Goal: Find contact information: Find contact information

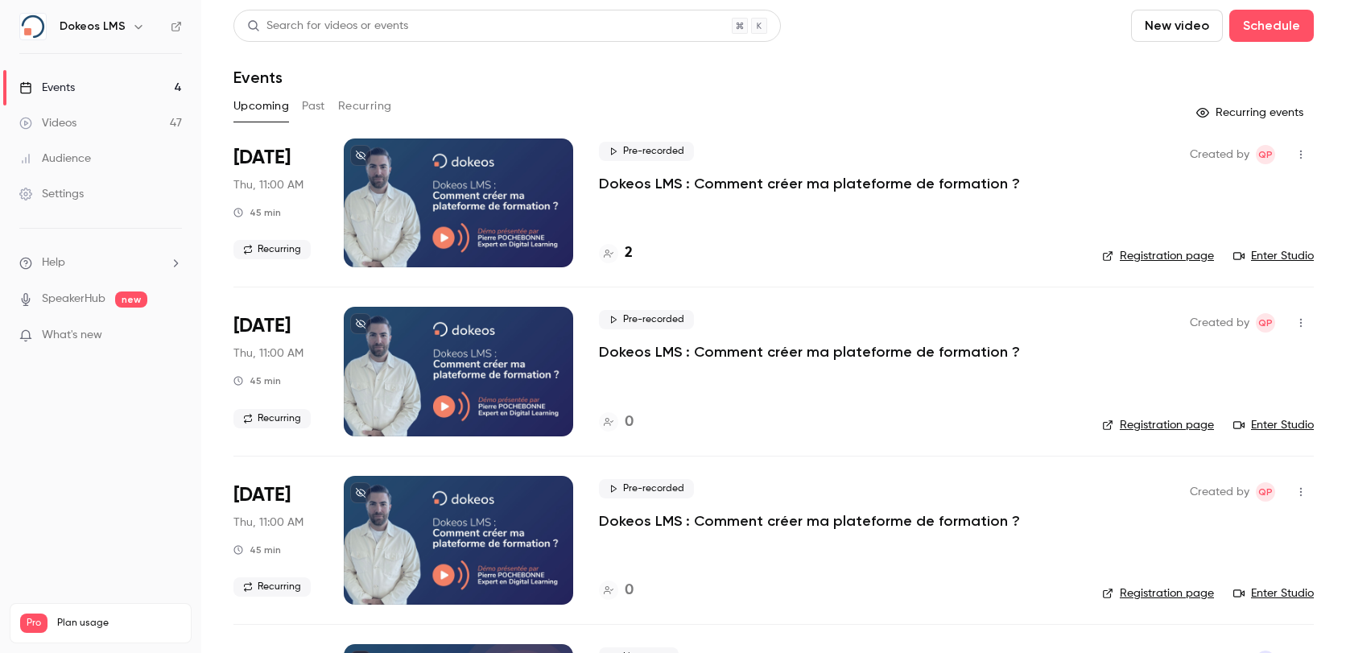
click at [791, 175] on p "Dokeos LMS : Comment créer ma plateforme de formation ?" at bounding box center [809, 183] width 421 height 19
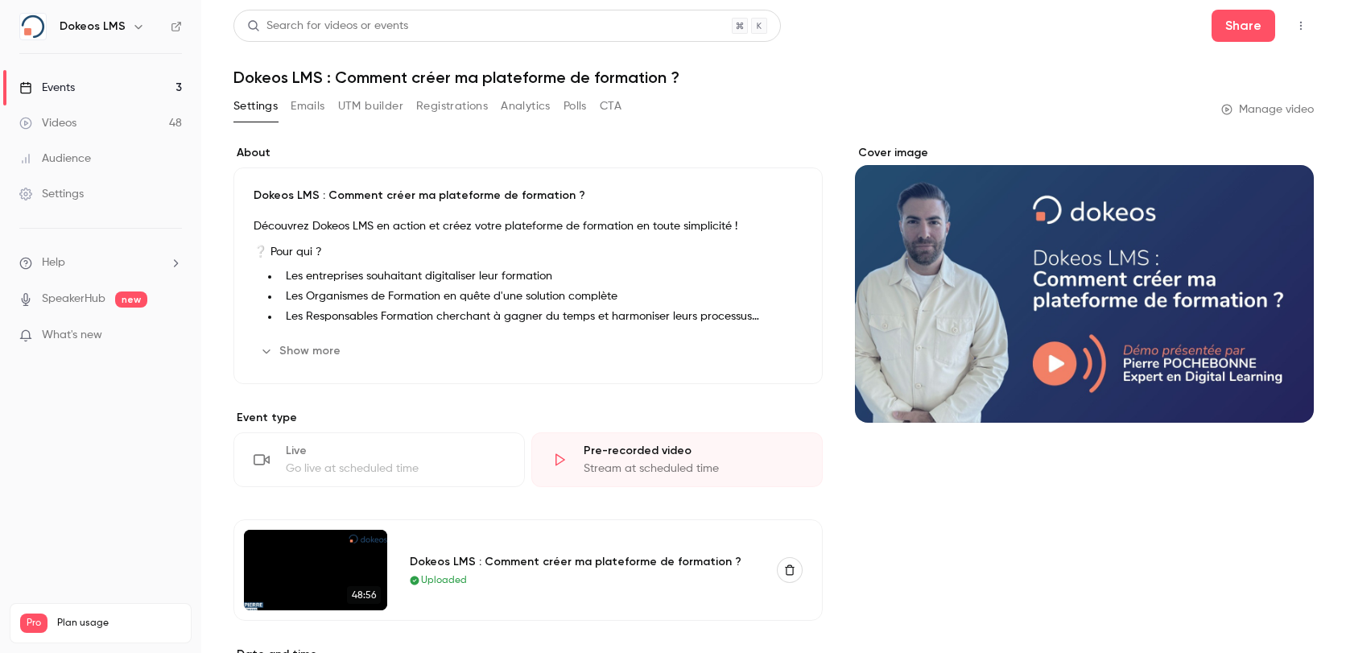
click at [515, 98] on button "Analytics" at bounding box center [526, 106] width 50 height 26
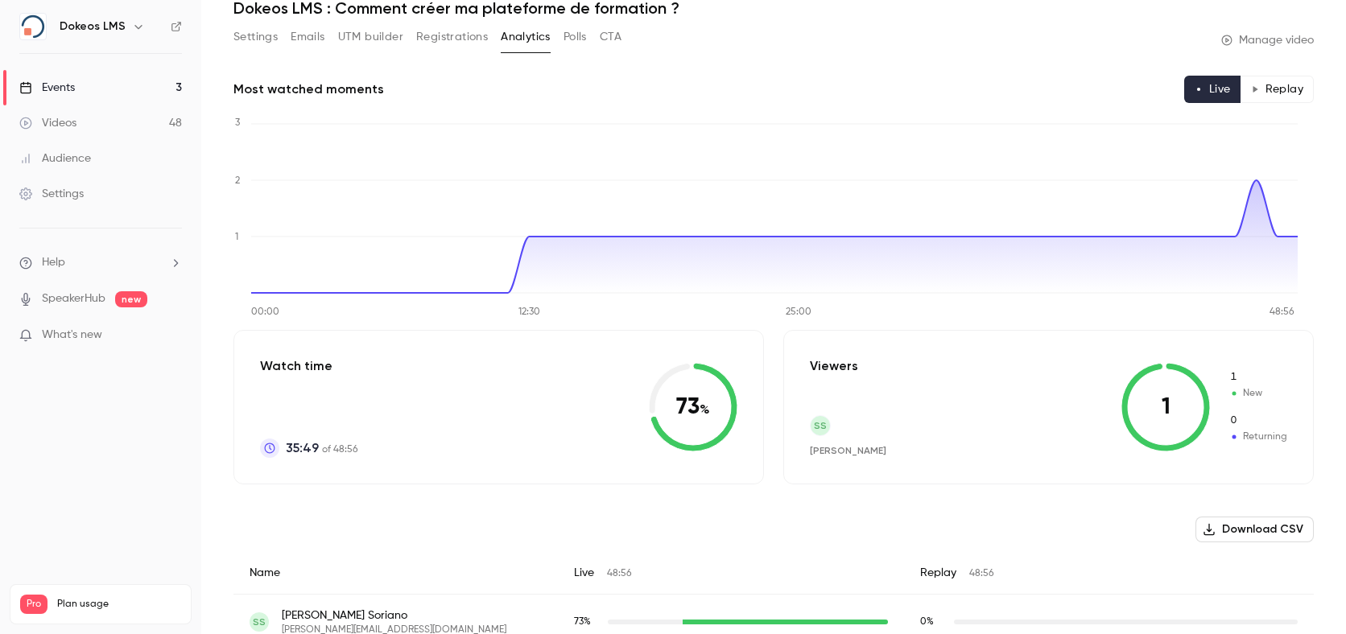
scroll to position [35, 0]
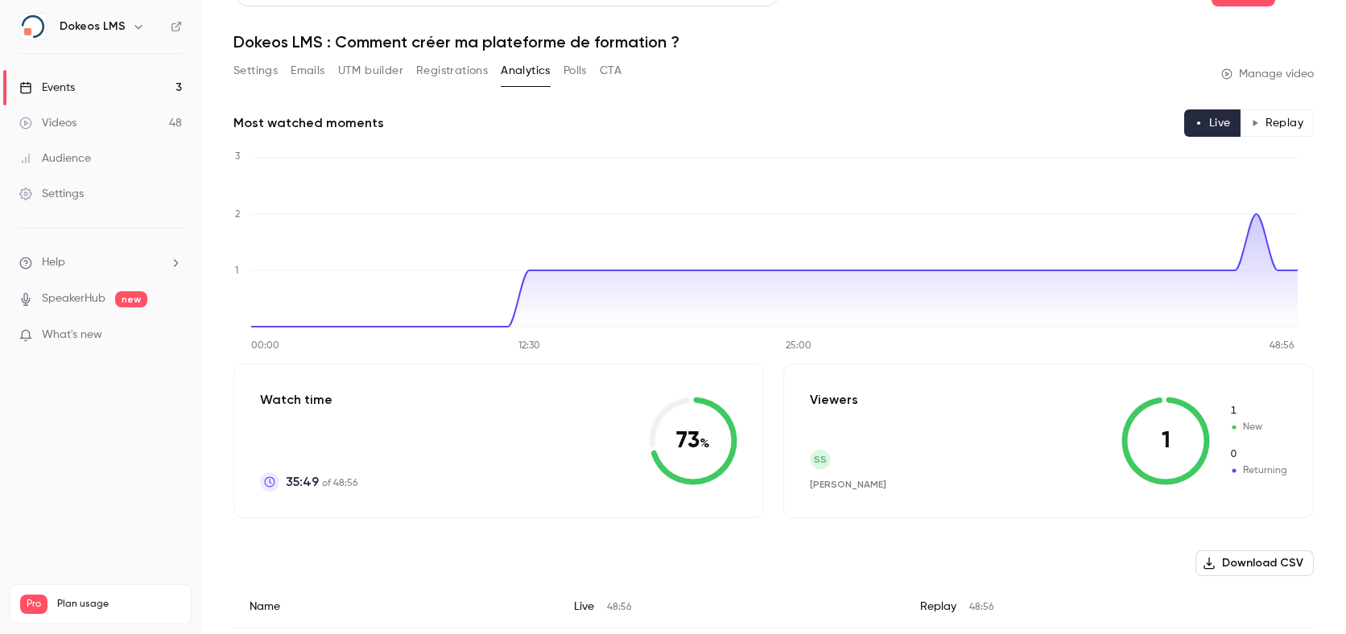
click at [574, 72] on button "Polls" at bounding box center [574, 71] width 23 height 26
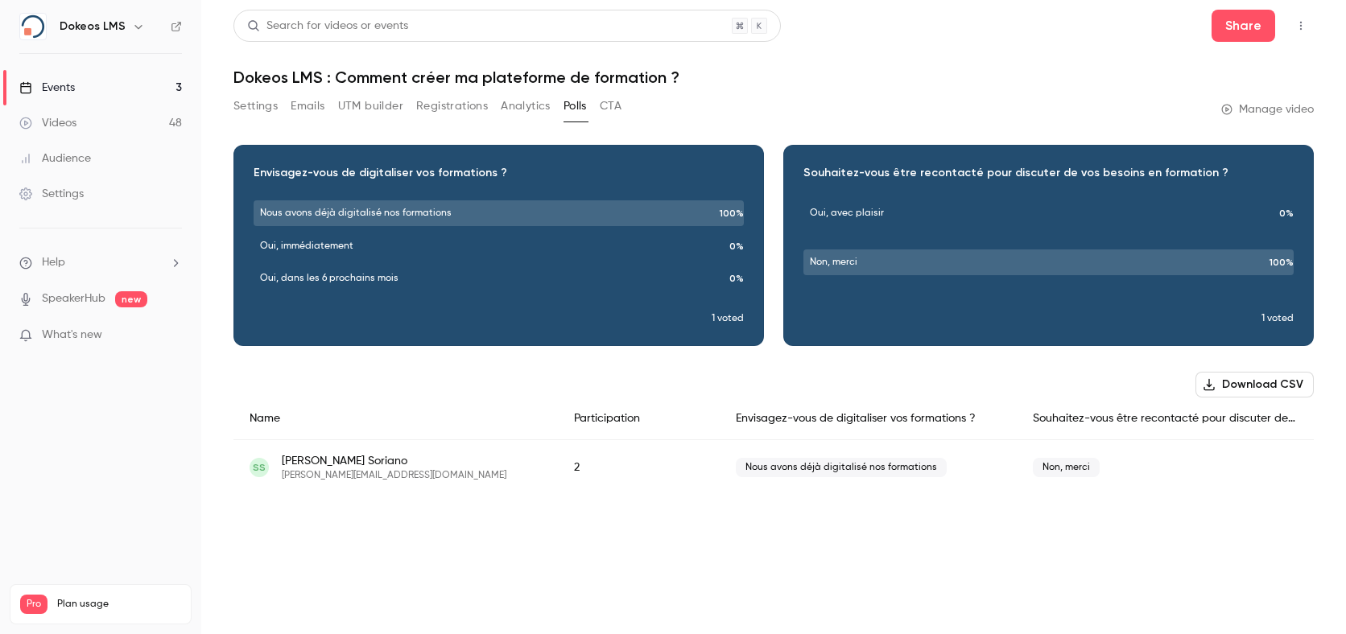
click at [399, 473] on span "[PERSON_NAME][EMAIL_ADDRESS][DOMAIN_NAME]" at bounding box center [394, 475] width 225 height 13
copy span "[PERSON_NAME][EMAIL_ADDRESS][DOMAIN_NAME]"
